Goal: Register for event/course: Register for event/course

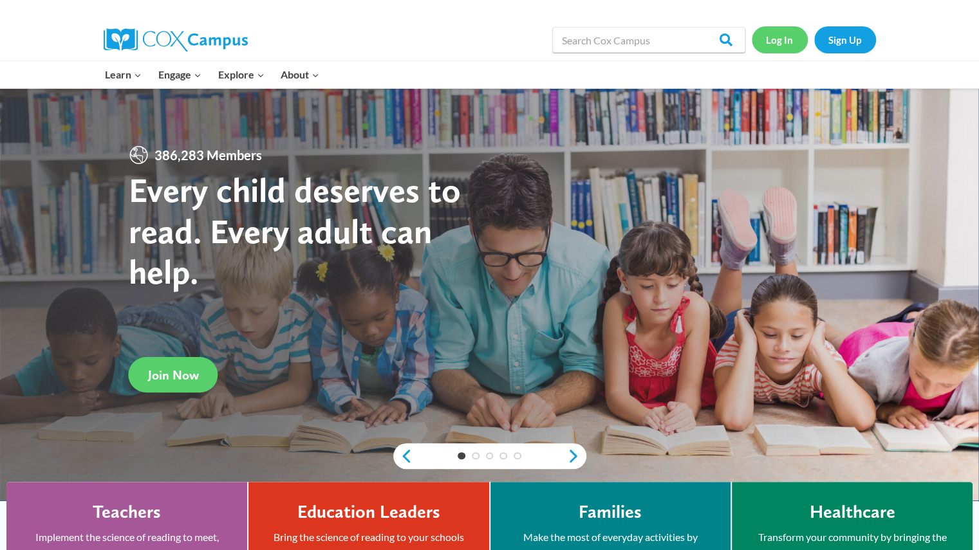
click at [780, 37] on link "Log In" at bounding box center [780, 39] width 56 height 26
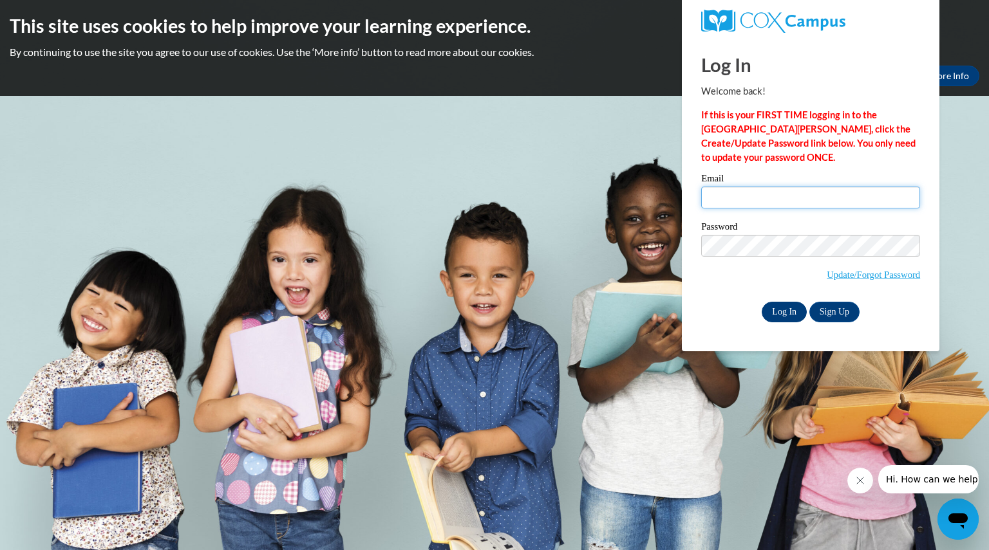
type input "denzinlydia@aasd.k12.wi.us"
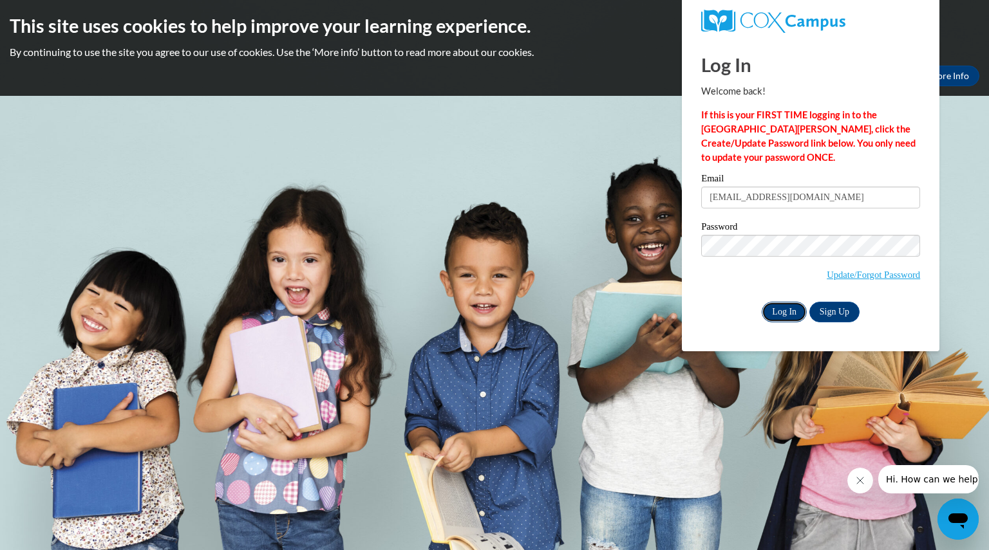
click at [778, 313] on input "Log In" at bounding box center [784, 312] width 45 height 21
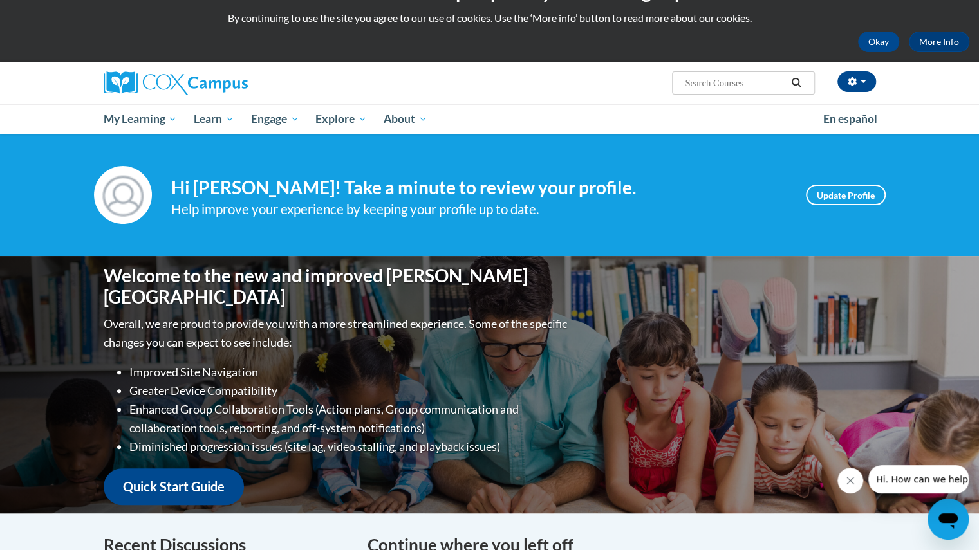
scroll to position [33, 0]
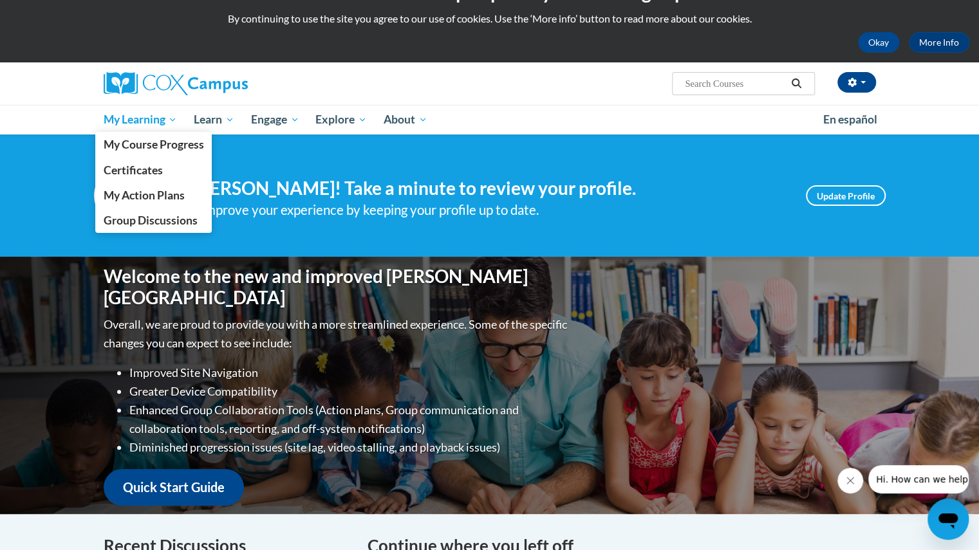
click at [147, 119] on span "My Learning" at bounding box center [140, 119] width 74 height 15
click at [153, 142] on span "My Course Progress" at bounding box center [153, 145] width 100 height 14
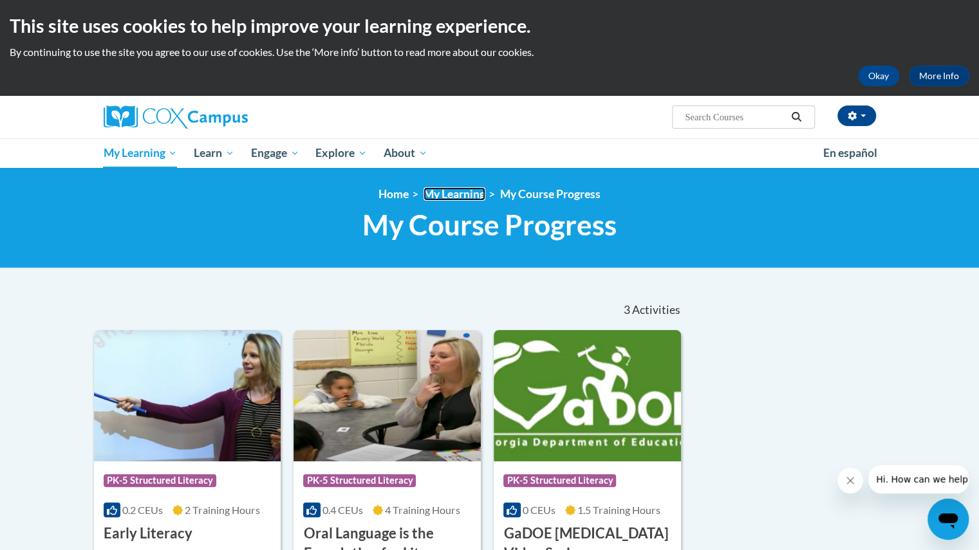
click at [445, 196] on link "My Learning" at bounding box center [455, 194] width 62 height 14
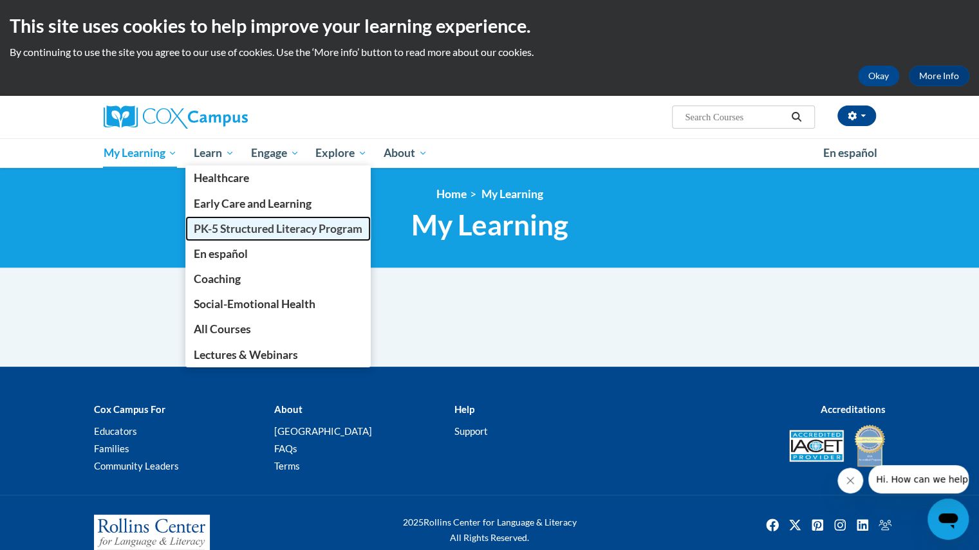
click at [222, 231] on span "PK-5 Structured Literacy Program" at bounding box center [278, 229] width 169 height 14
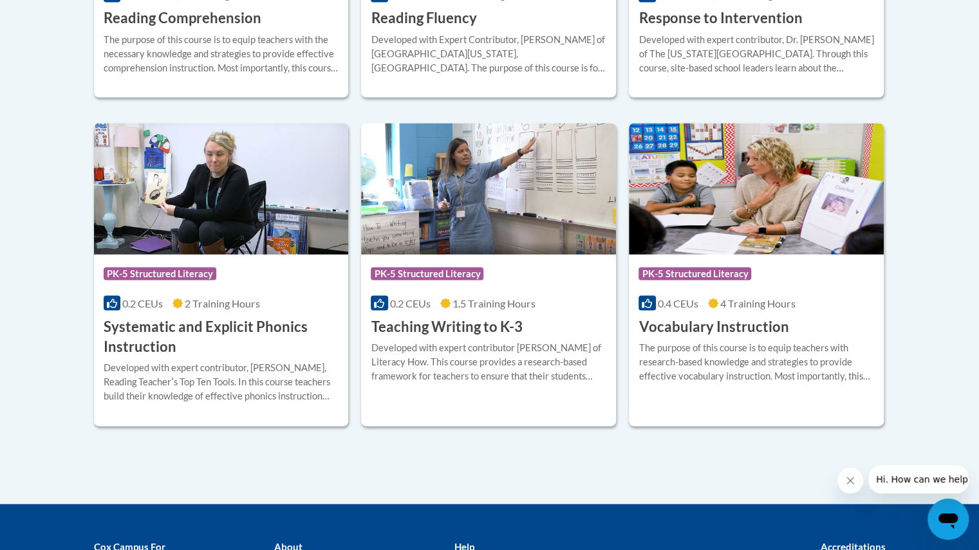
scroll to position [1437, 0]
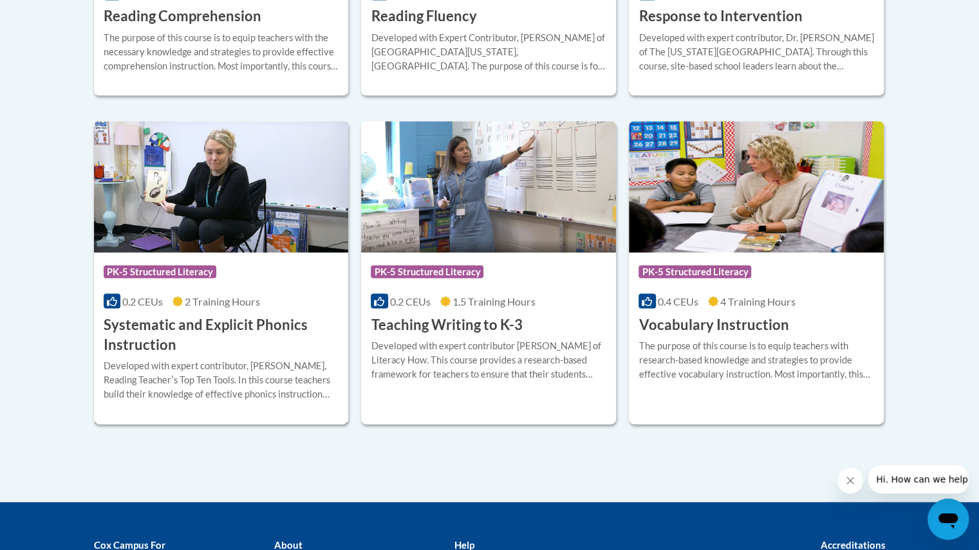
click at [148, 319] on h3 "Systematic and Explicit Phonics Instruction" at bounding box center [222, 335] width 236 height 40
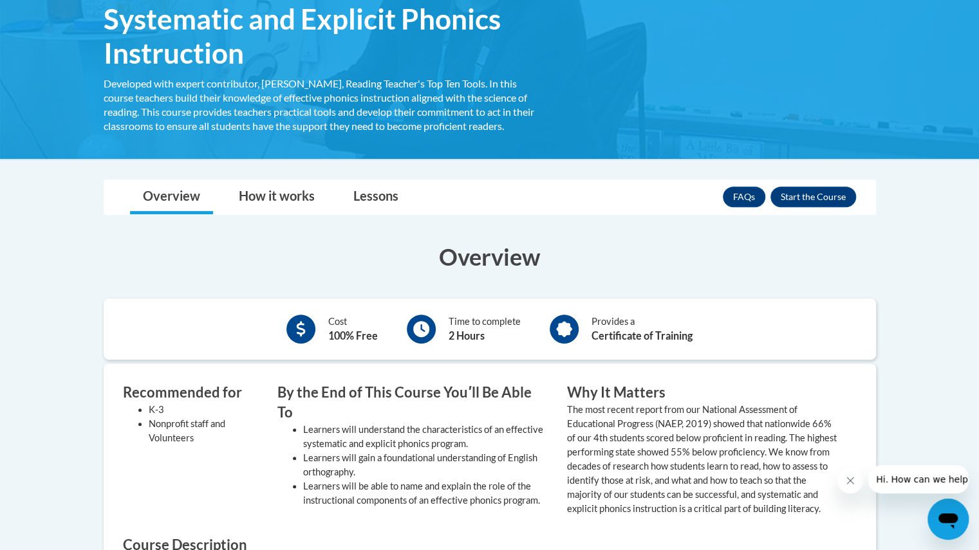
scroll to position [226, 0]
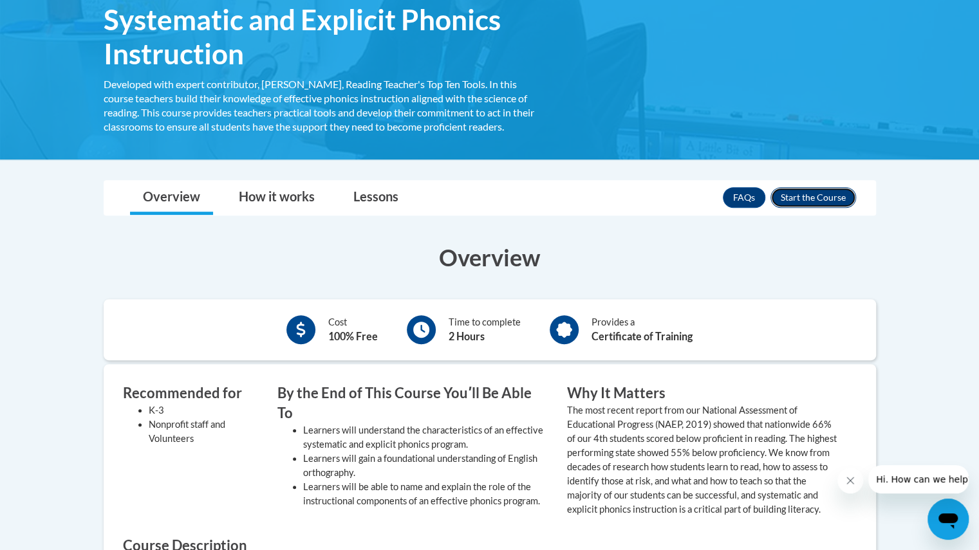
click at [793, 198] on button "Enroll" at bounding box center [814, 197] width 86 height 21
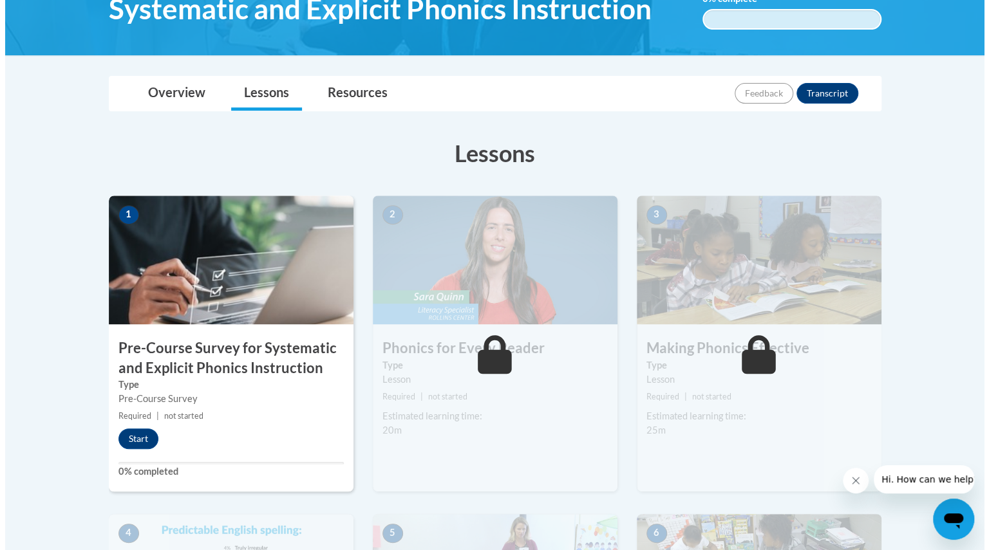
scroll to position [238, 0]
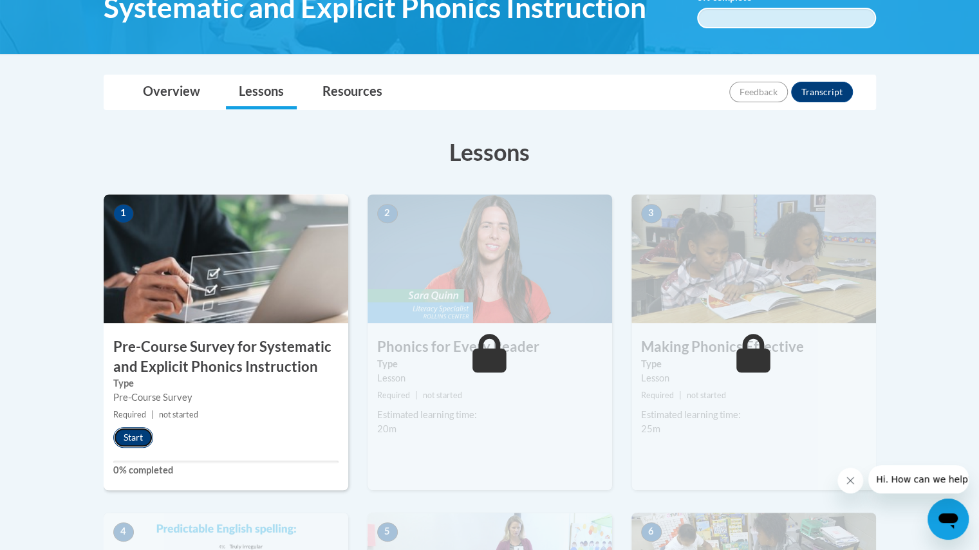
click at [137, 438] on button "Start" at bounding box center [133, 437] width 40 height 21
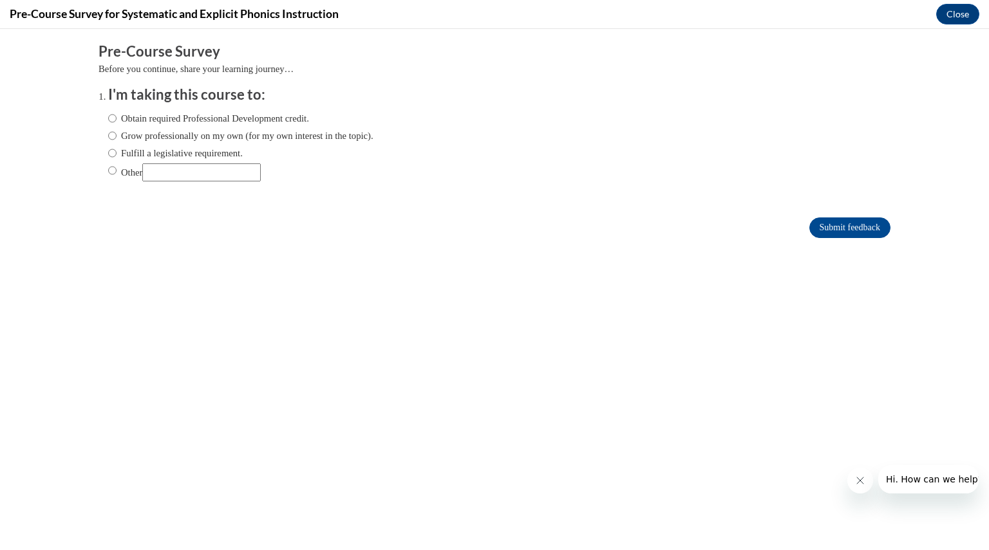
scroll to position [0, 0]
click at [108, 118] on input "Obtain required Professional Development credit." at bounding box center [112, 118] width 8 height 14
radio input "true"
click at [816, 229] on input "Submit feedback" at bounding box center [849, 228] width 81 height 21
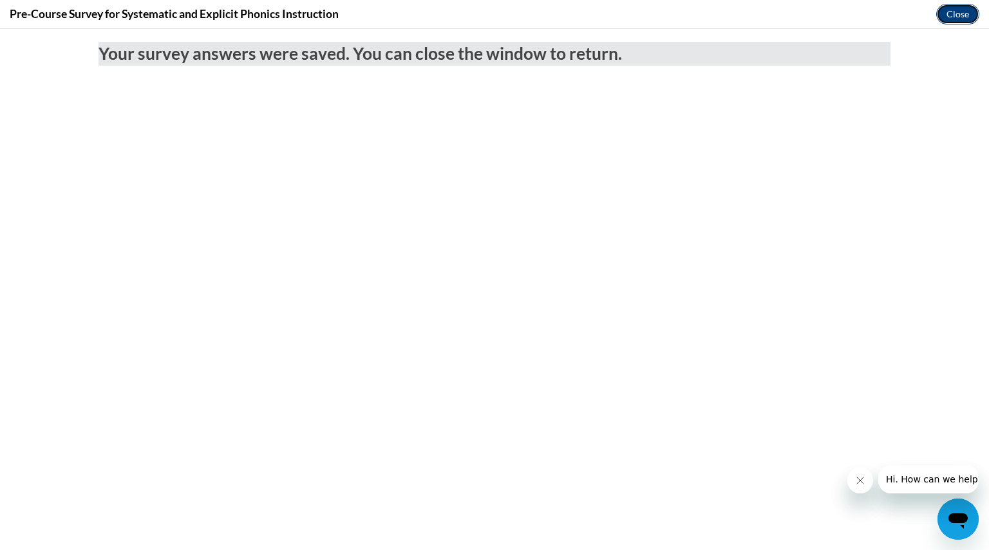
click at [954, 11] on button "Close" at bounding box center [957, 14] width 43 height 21
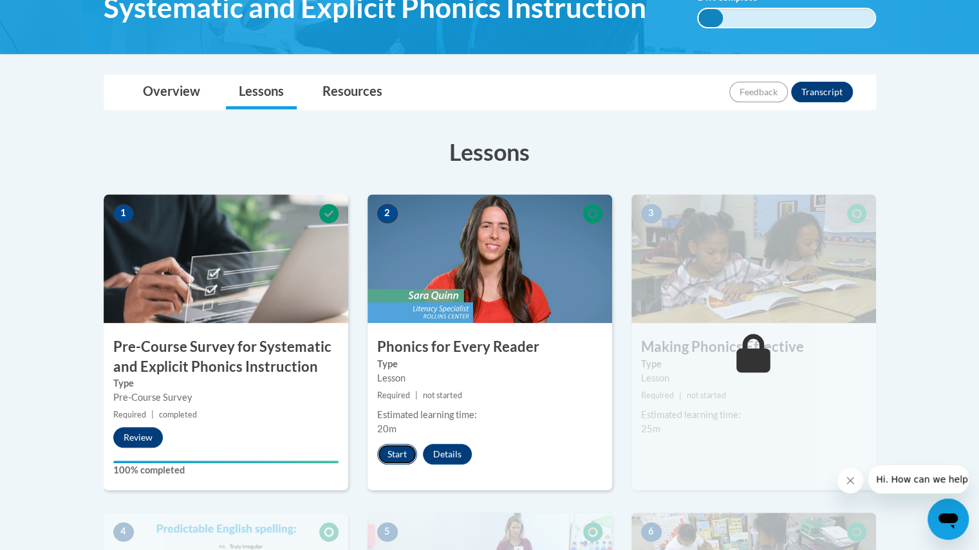
click at [398, 454] on button "Start" at bounding box center [397, 454] width 40 height 21
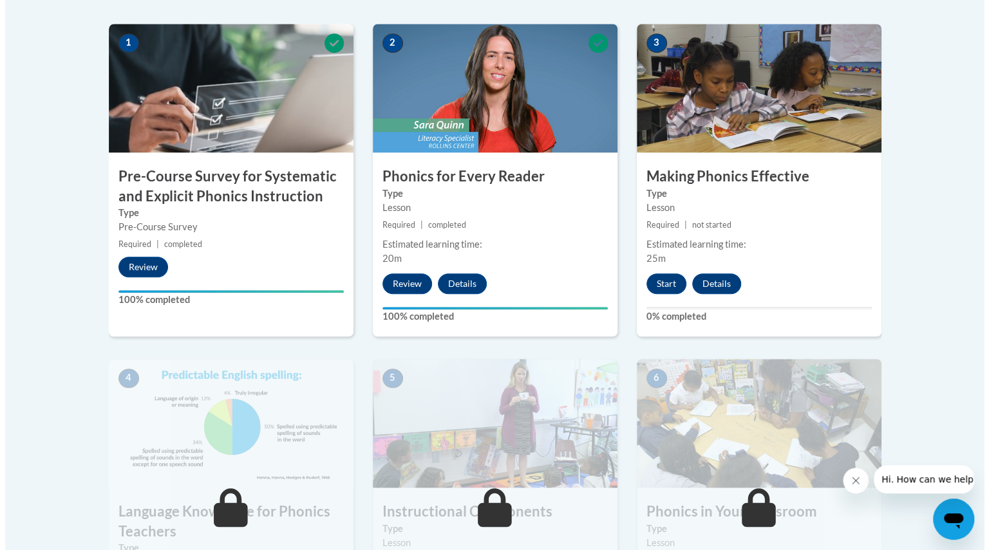
scroll to position [398, 0]
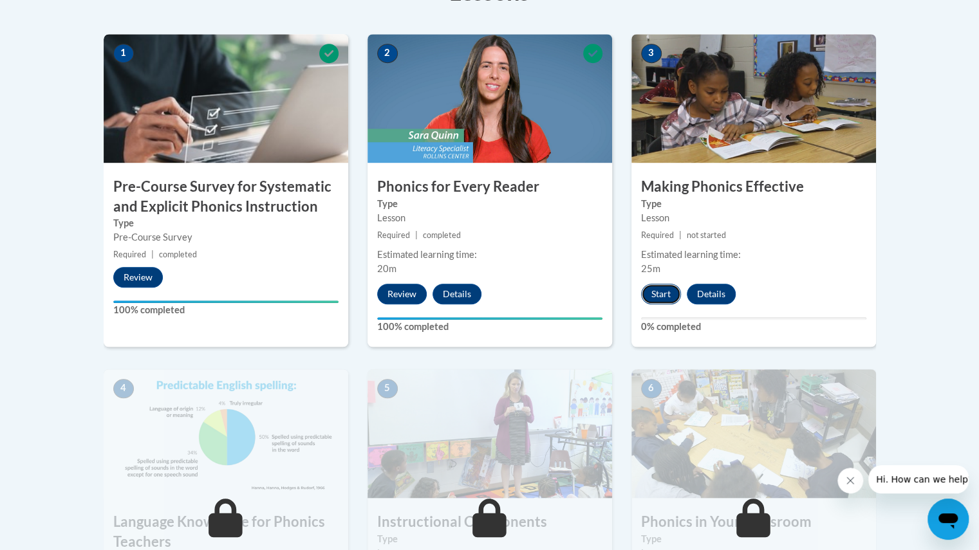
click at [660, 293] on button "Start" at bounding box center [661, 294] width 40 height 21
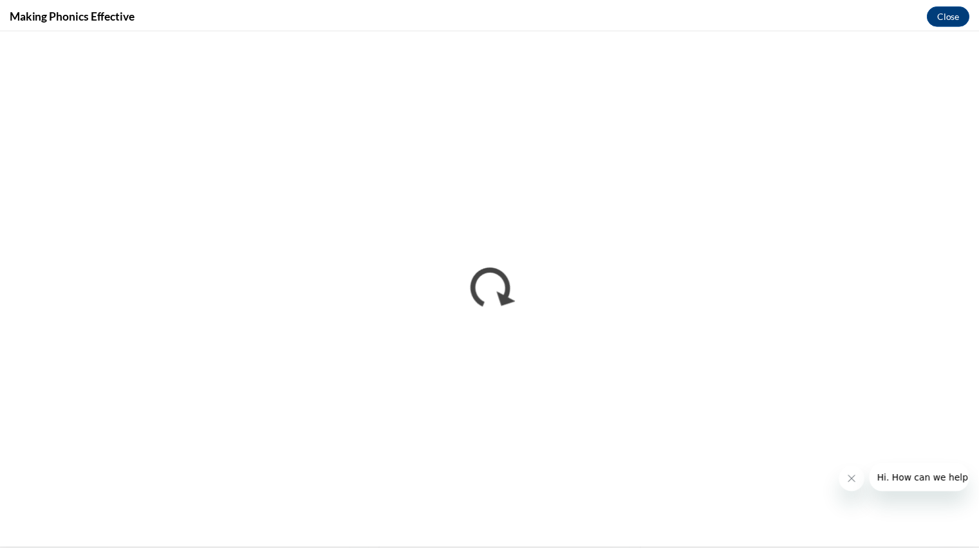
scroll to position [0, 0]
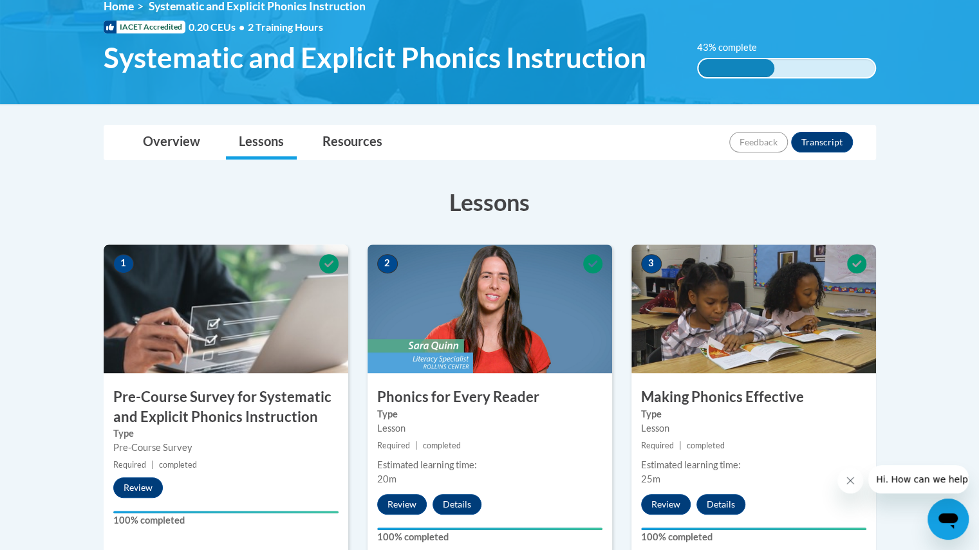
scroll to position [187, 0]
